Goal: Navigation & Orientation: Understand site structure

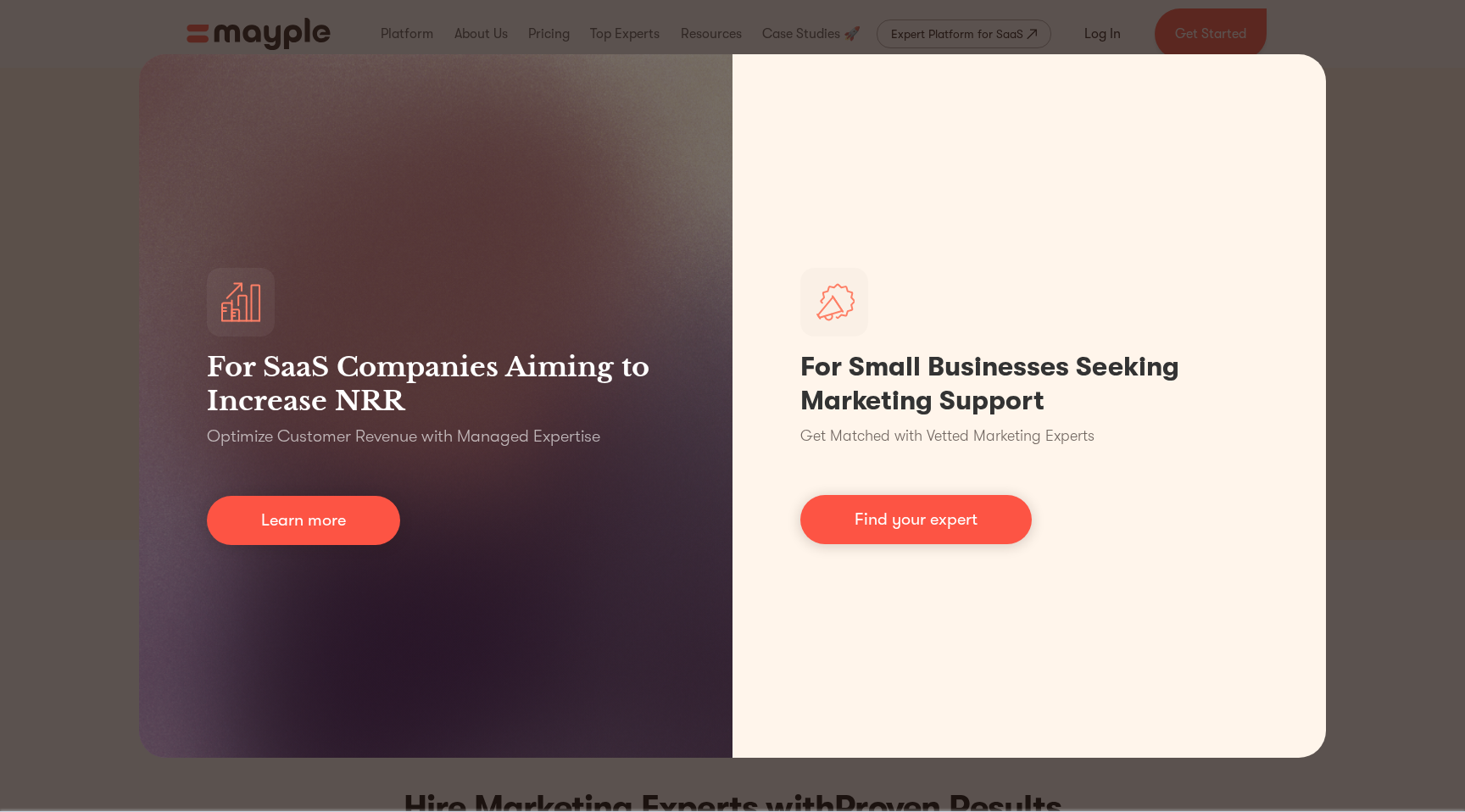
click at [56, 430] on div "For SaaS Companies Aiming to Increase NRR Optimize Customer Revenue with Manage…" at bounding box center [732, 406] width 1465 height 812
click at [1421, 197] on div "For SaaS Companies Aiming to Increase NRR Optimize Customer Revenue with Manage…" at bounding box center [732, 406] width 1465 height 812
click at [1367, 775] on div "For SaaS Companies Aiming to Increase NRR Optimize Customer Revenue with Manage…" at bounding box center [732, 406] width 1465 height 812
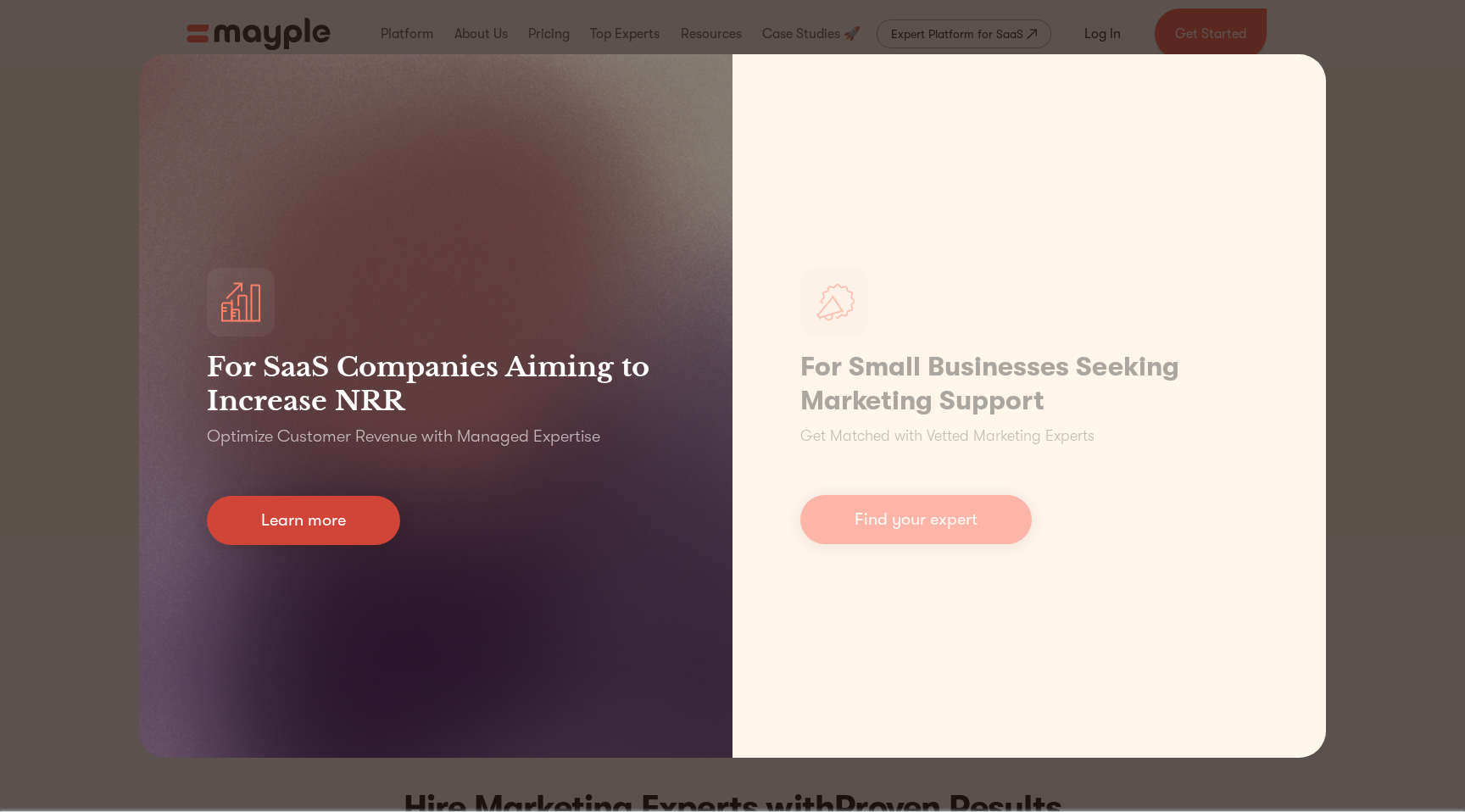
click at [288, 503] on link "Learn more" at bounding box center [304, 520] width 193 height 49
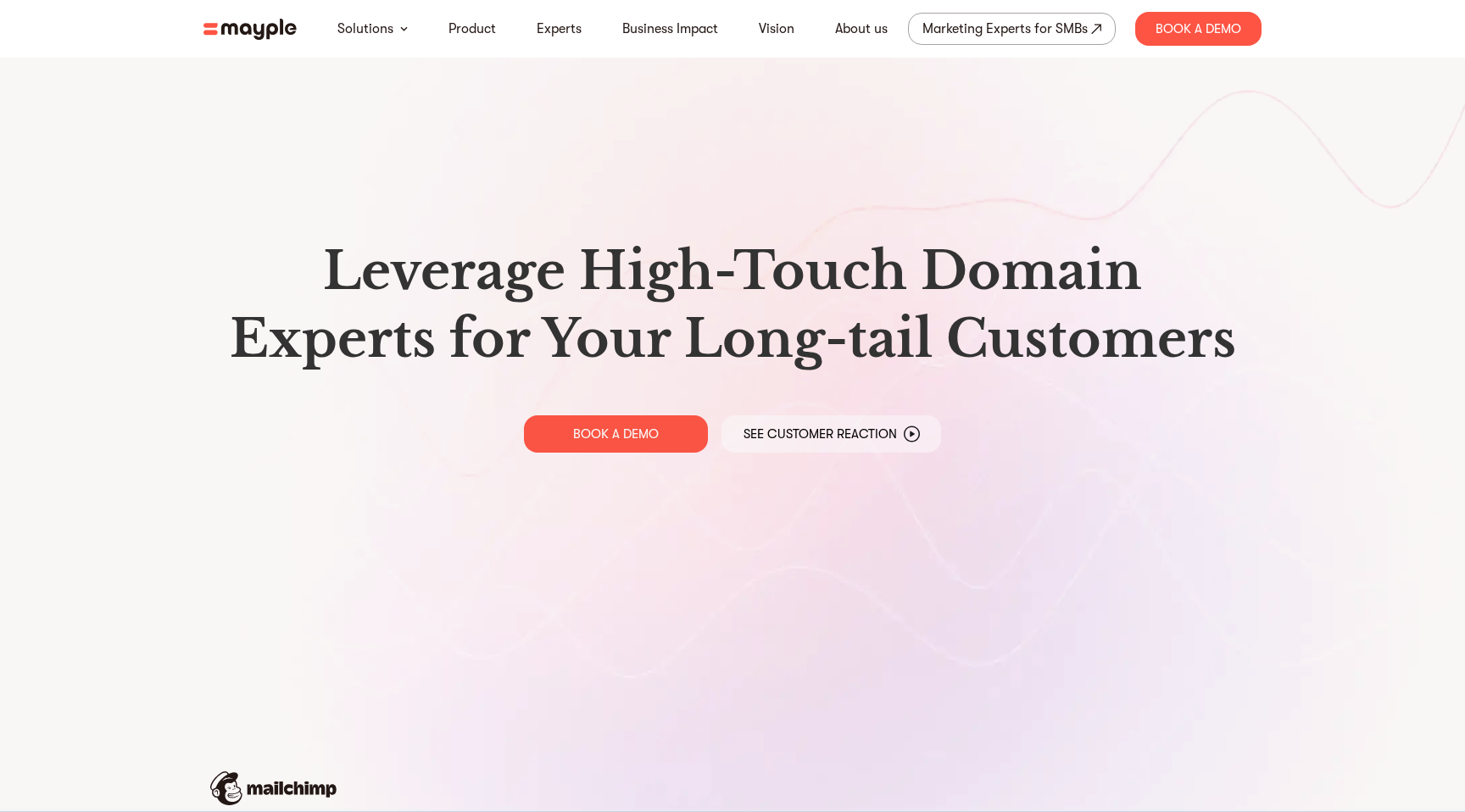
click at [267, 21] on img at bounding box center [250, 29] width 94 height 21
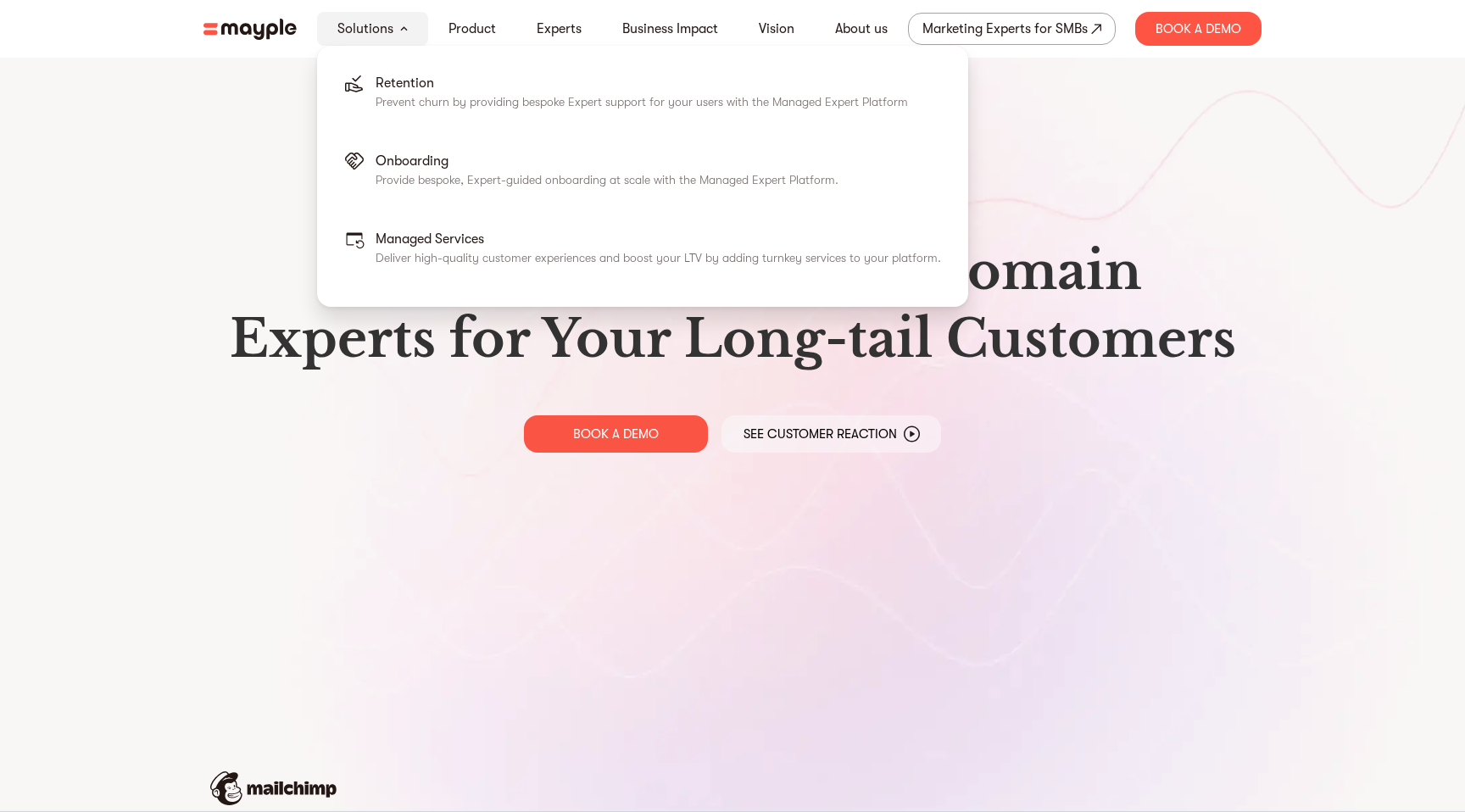
click at [378, 23] on link "Solutions" at bounding box center [365, 29] width 56 height 21
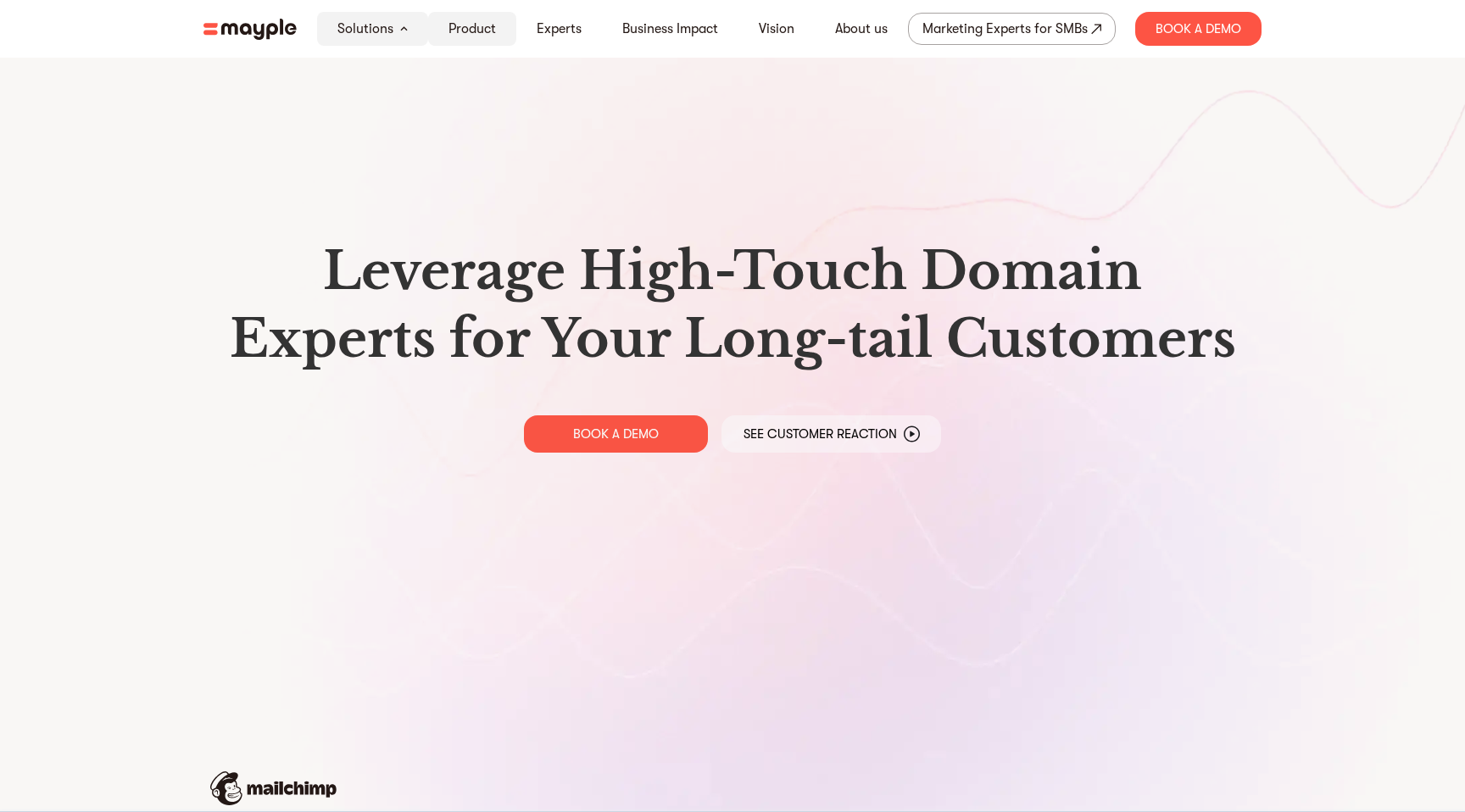
click at [468, 36] on link "Product" at bounding box center [472, 29] width 47 height 21
